Goal: Communication & Community: Connect with others

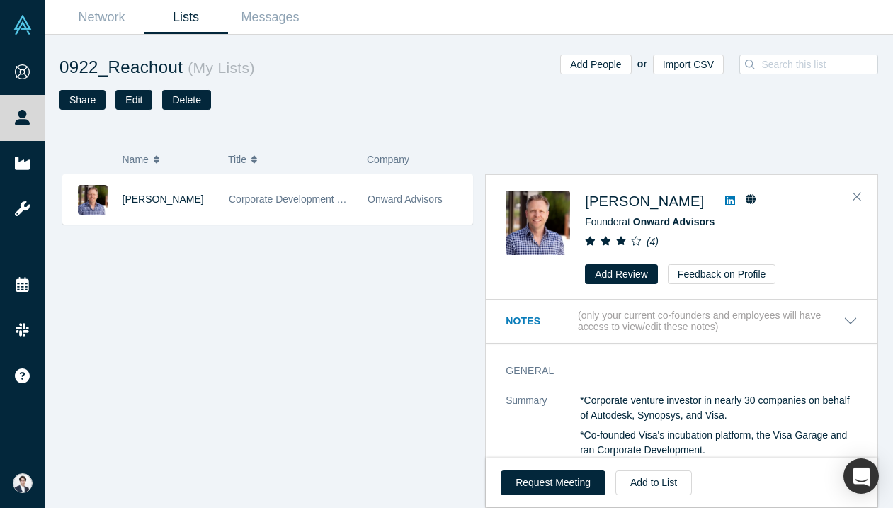
scroll to position [5, 0]
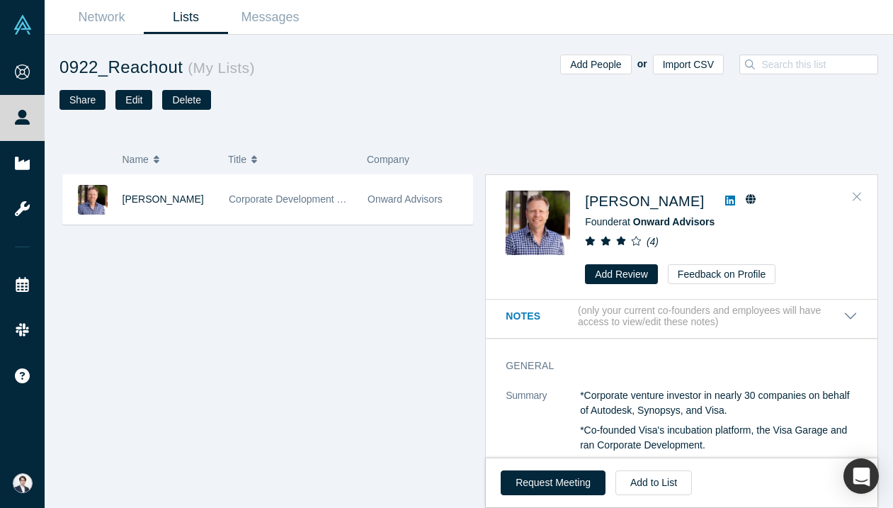
click at [846, 193] on button "Close" at bounding box center [856, 197] width 21 height 23
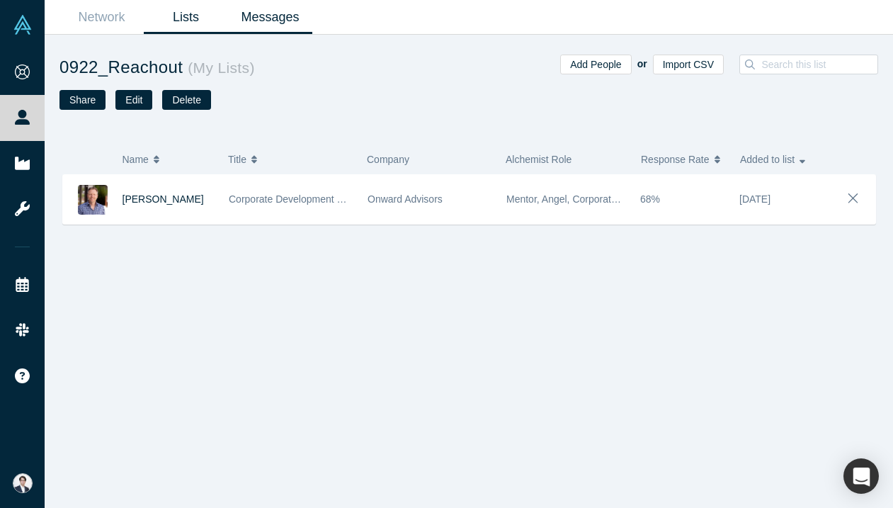
click at [277, 4] on link "Messages" at bounding box center [270, 17] width 84 height 33
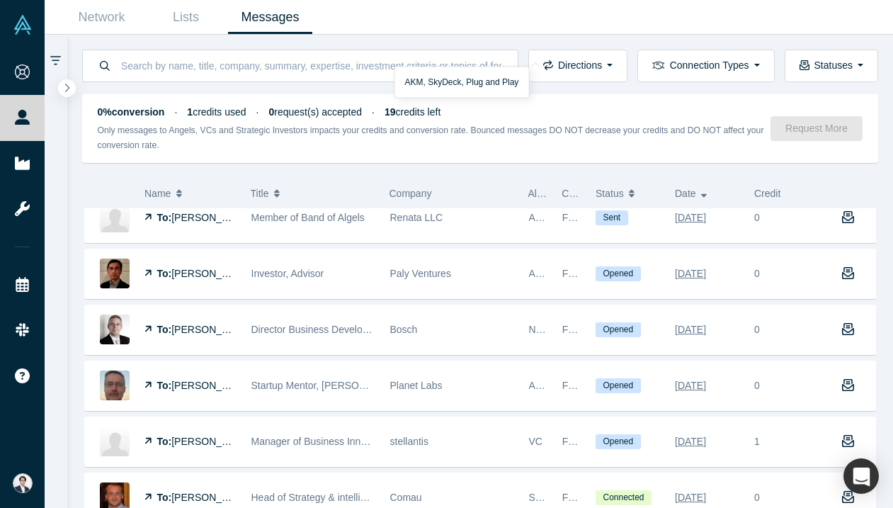
scroll to position [197, 0]
